Goal: Transaction & Acquisition: Purchase product/service

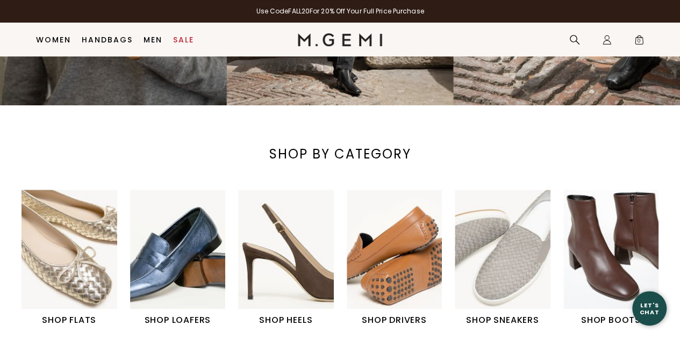
scroll to position [246, 0]
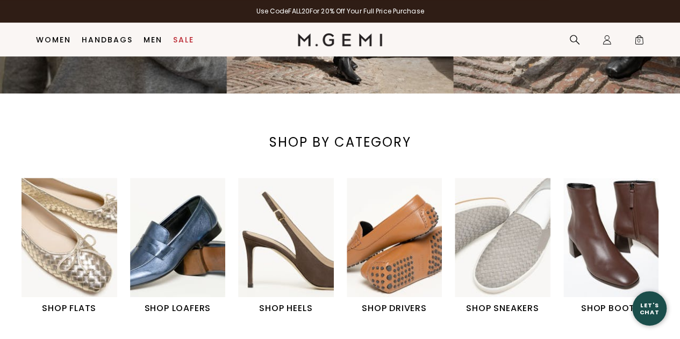
click at [76, 243] on img "1 / 6" at bounding box center [69, 237] width 96 height 119
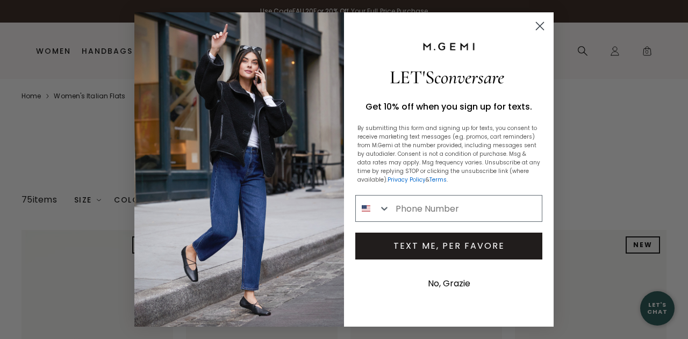
click at [540, 26] on icon "Close dialog" at bounding box center [540, 27] width 8 height 8
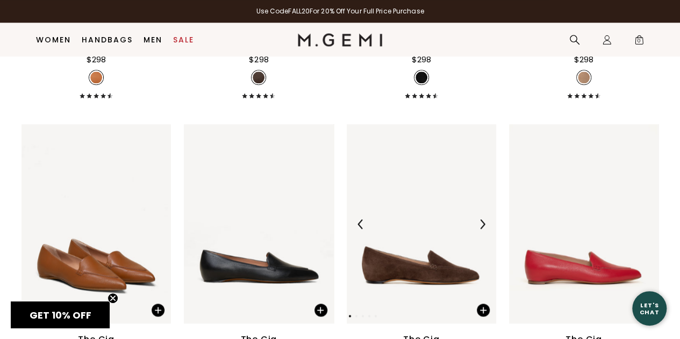
scroll to position [729, 0]
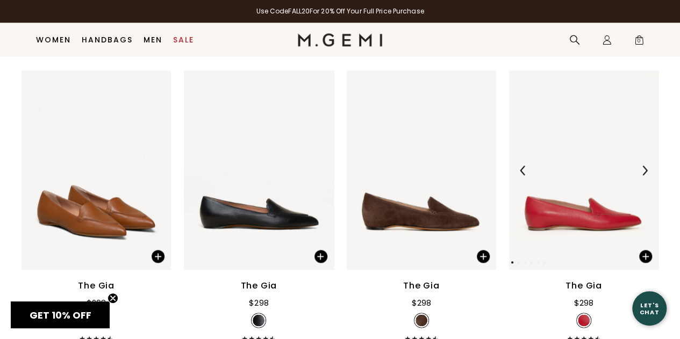
click at [645, 168] on img at bounding box center [644, 170] width 10 height 10
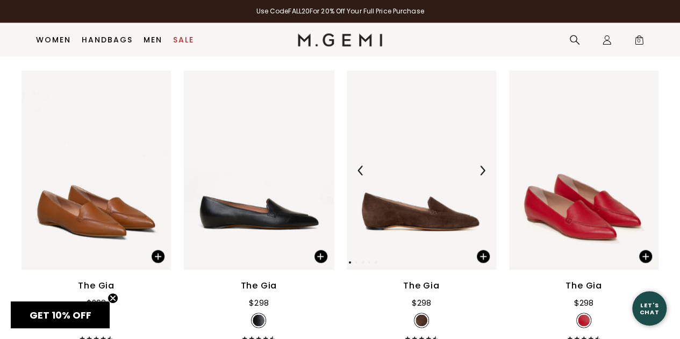
click at [480, 168] on img at bounding box center [482, 170] width 10 height 10
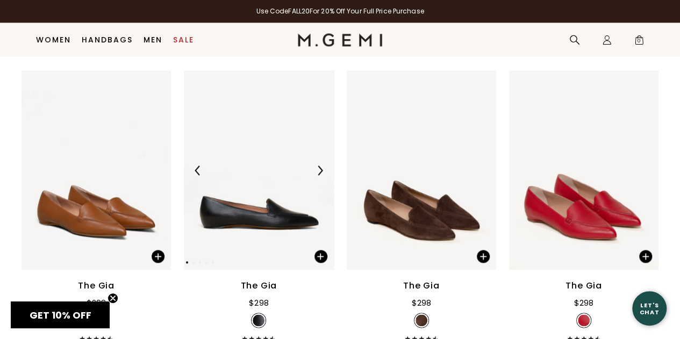
click at [318, 169] on img at bounding box center [320, 170] width 10 height 10
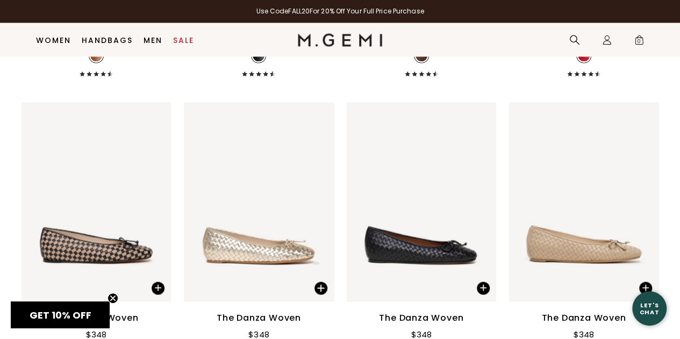
scroll to position [1052, 0]
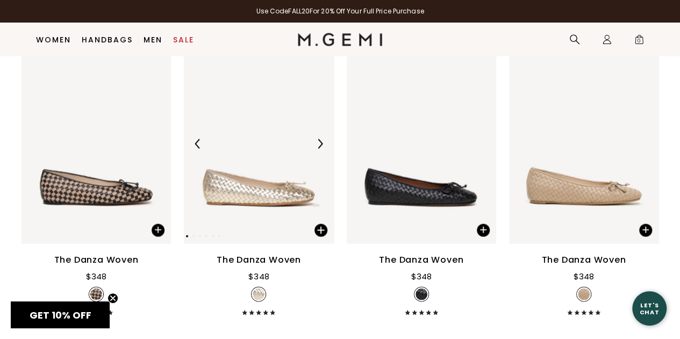
click at [316, 140] on img at bounding box center [320, 144] width 10 height 10
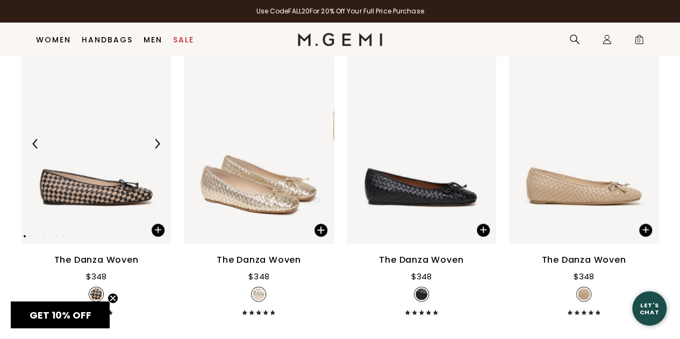
click at [154, 142] on img at bounding box center [157, 144] width 10 height 10
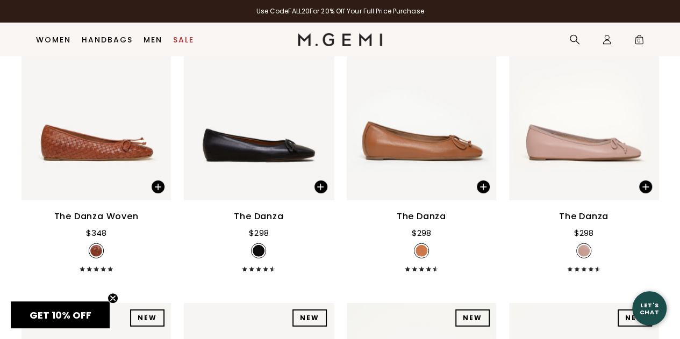
scroll to position [1428, 0]
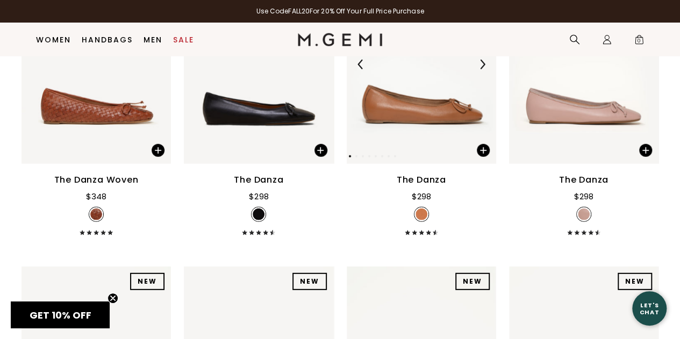
click at [481, 62] on img at bounding box center [482, 65] width 10 height 10
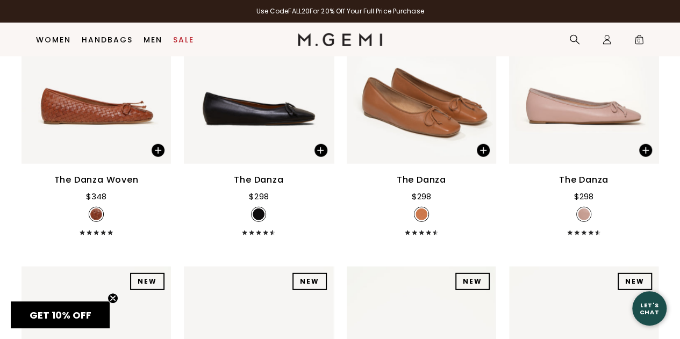
click at [418, 232] on icon at bounding box center [419, 232] width 3 height 5
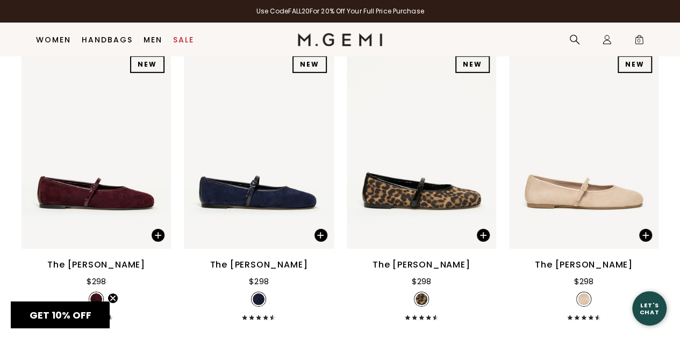
scroll to position [1643, 0]
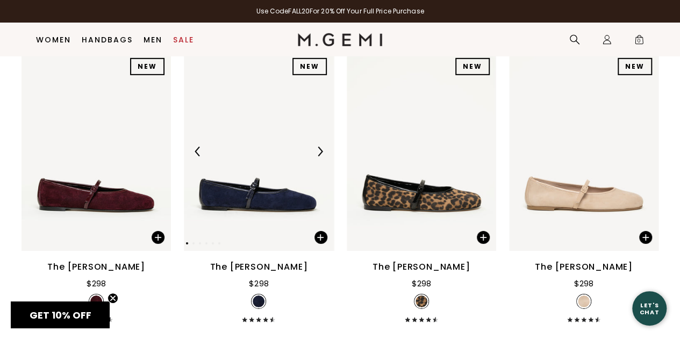
click at [320, 154] on img at bounding box center [320, 152] width 10 height 10
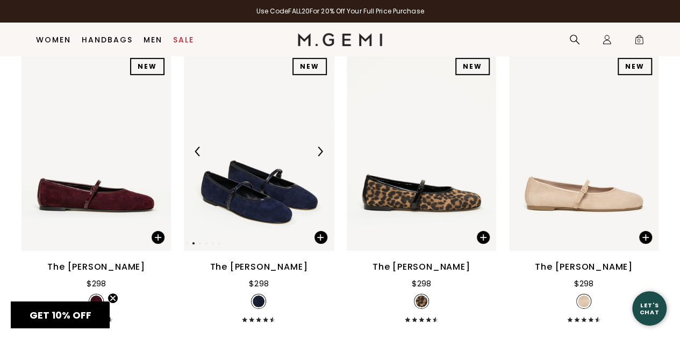
click at [320, 154] on img at bounding box center [320, 152] width 10 height 10
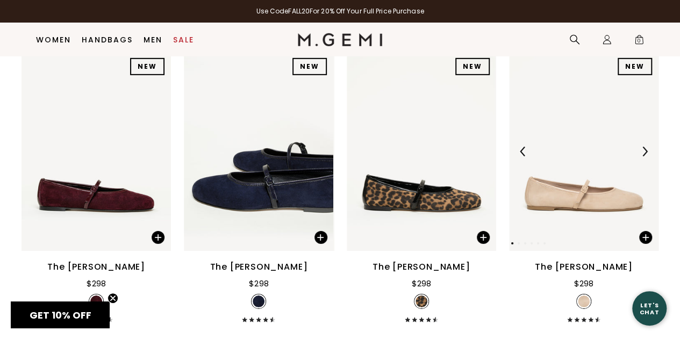
click at [643, 151] on img at bounding box center [644, 152] width 10 height 10
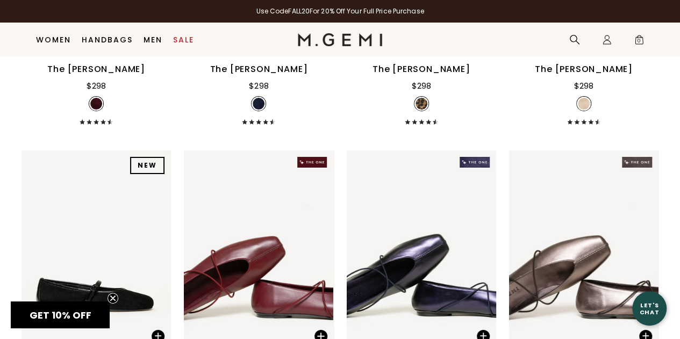
scroll to position [1858, 0]
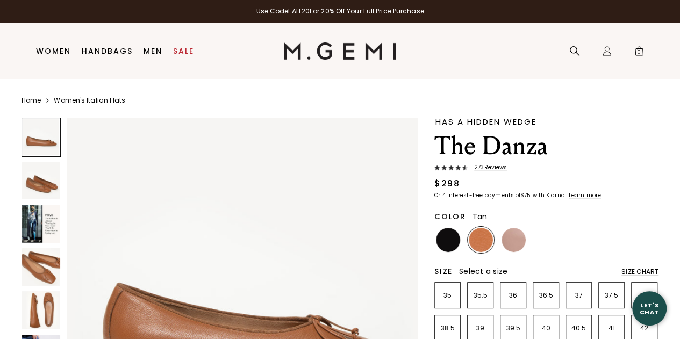
click at [481, 165] on span "273 Review s" at bounding box center [486, 167] width 39 height 6
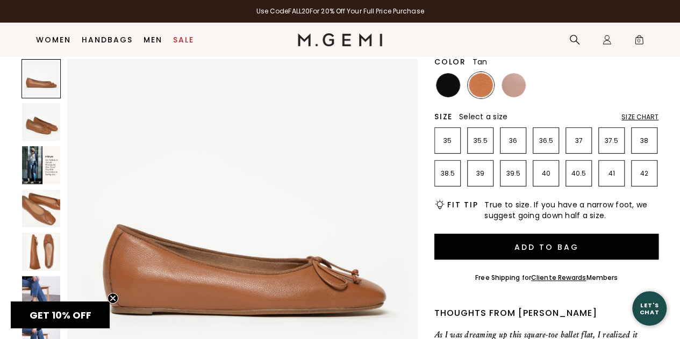
scroll to position [117, 0]
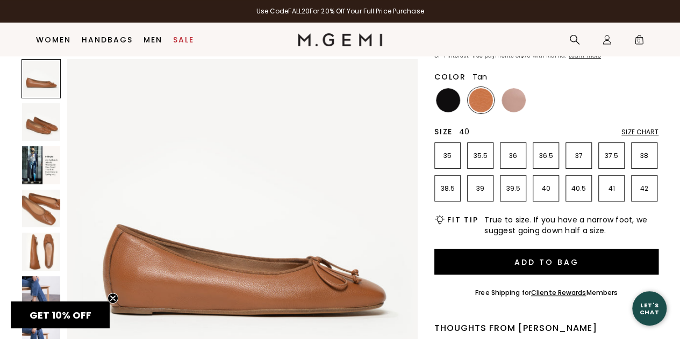
click at [548, 189] on p "40" at bounding box center [545, 188] width 25 height 9
click at [34, 114] on img at bounding box center [41, 122] width 38 height 38
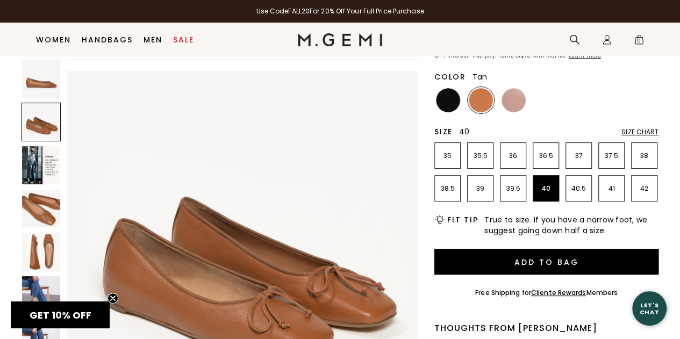
scroll to position [353, 0]
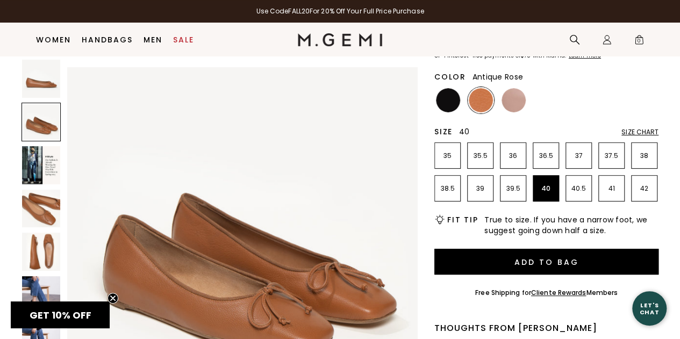
click at [511, 107] on img at bounding box center [513, 100] width 24 height 24
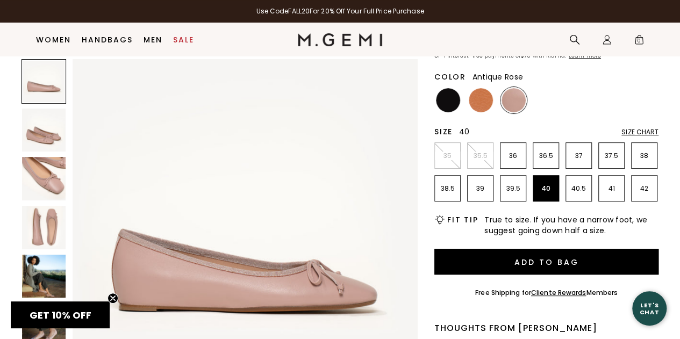
click at [57, 178] on img at bounding box center [44, 179] width 44 height 44
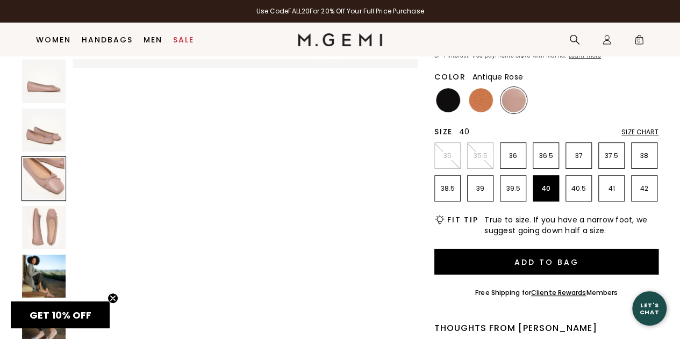
scroll to position [695, 0]
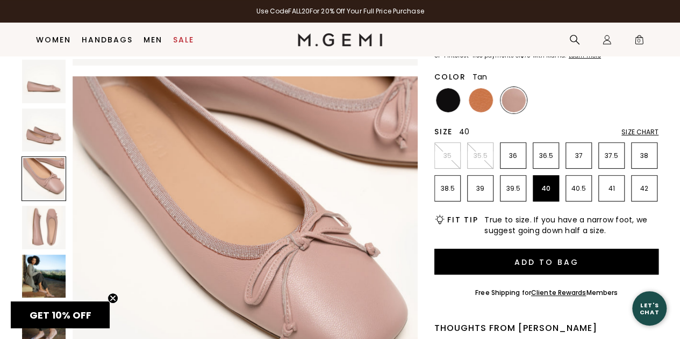
click at [483, 98] on img at bounding box center [480, 100] width 24 height 24
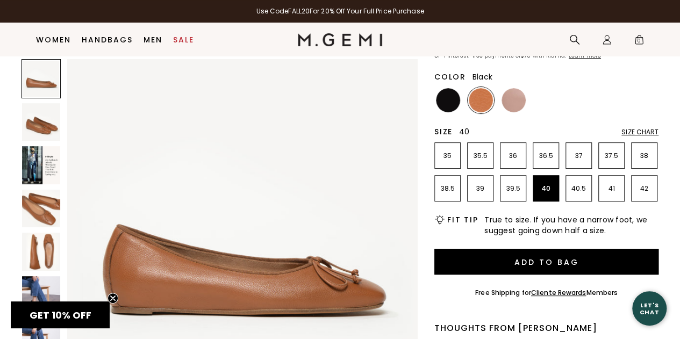
click at [447, 99] on img at bounding box center [448, 100] width 24 height 24
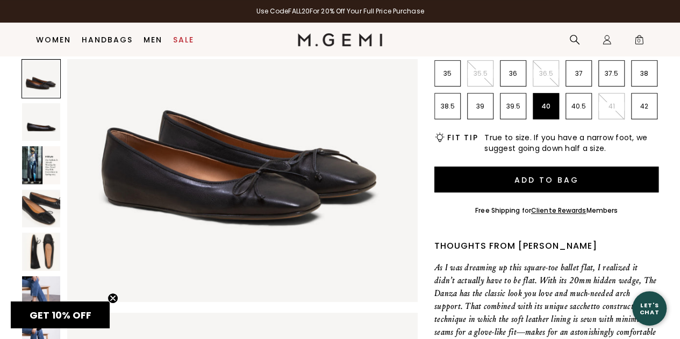
scroll to position [225, 0]
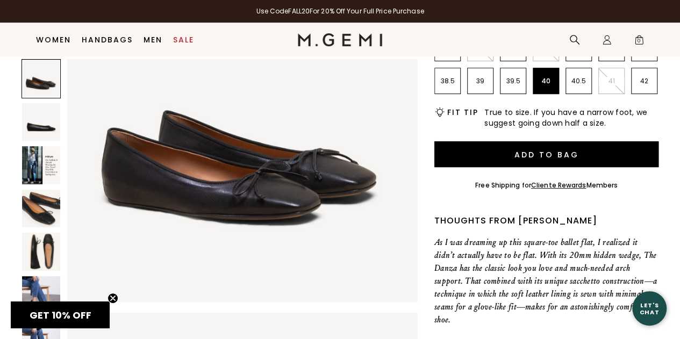
click at [47, 286] on img at bounding box center [41, 295] width 38 height 38
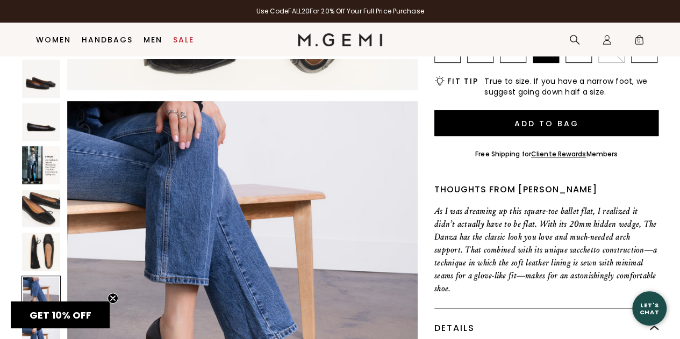
scroll to position [230, 0]
